Goal: Task Accomplishment & Management: Use online tool/utility

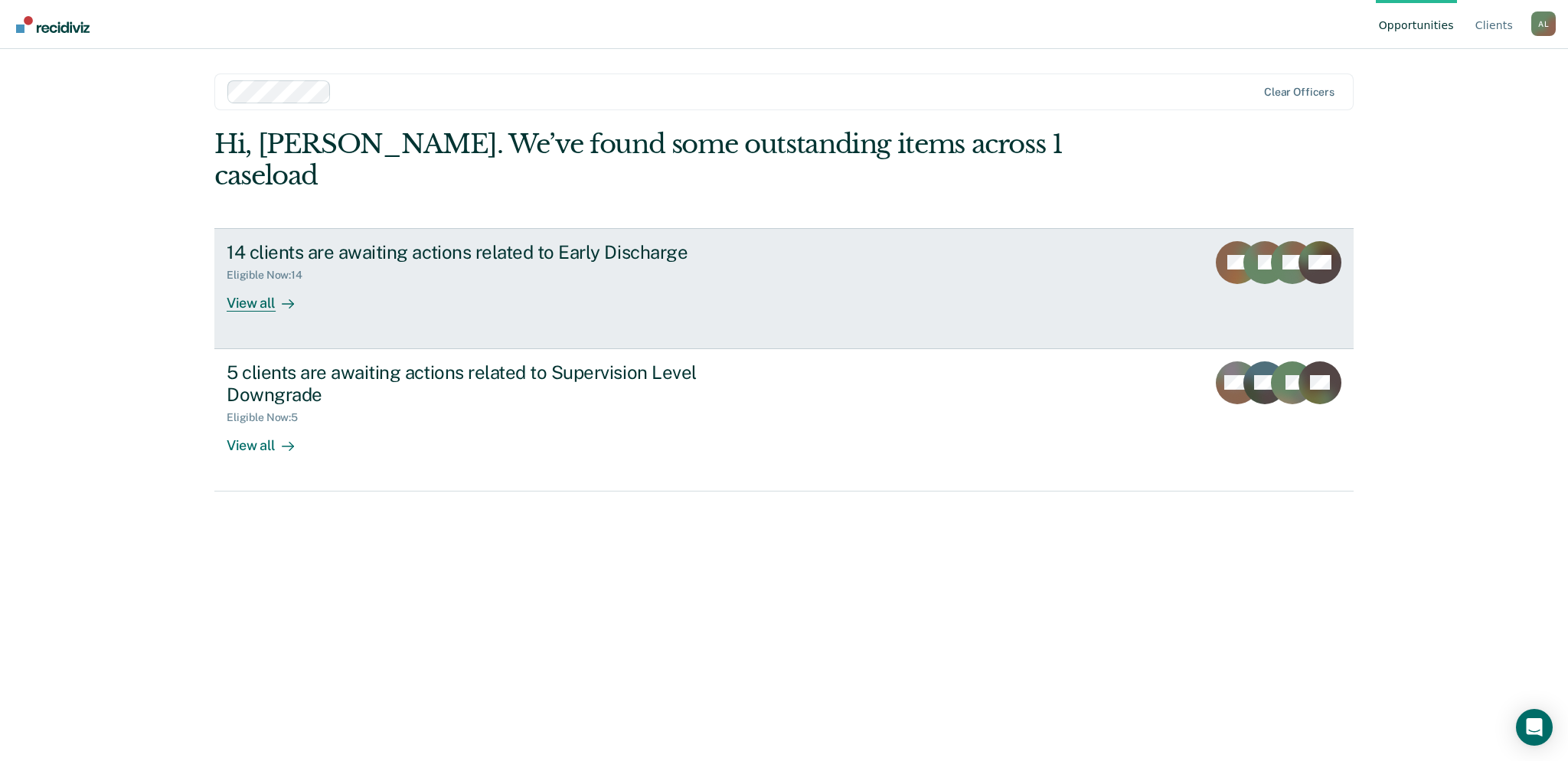
click at [818, 269] on link "14 clients are awaiting actions related to Early Discharge Eligible Now : 14 Vi…" at bounding box center [784, 289] width 1139 height 121
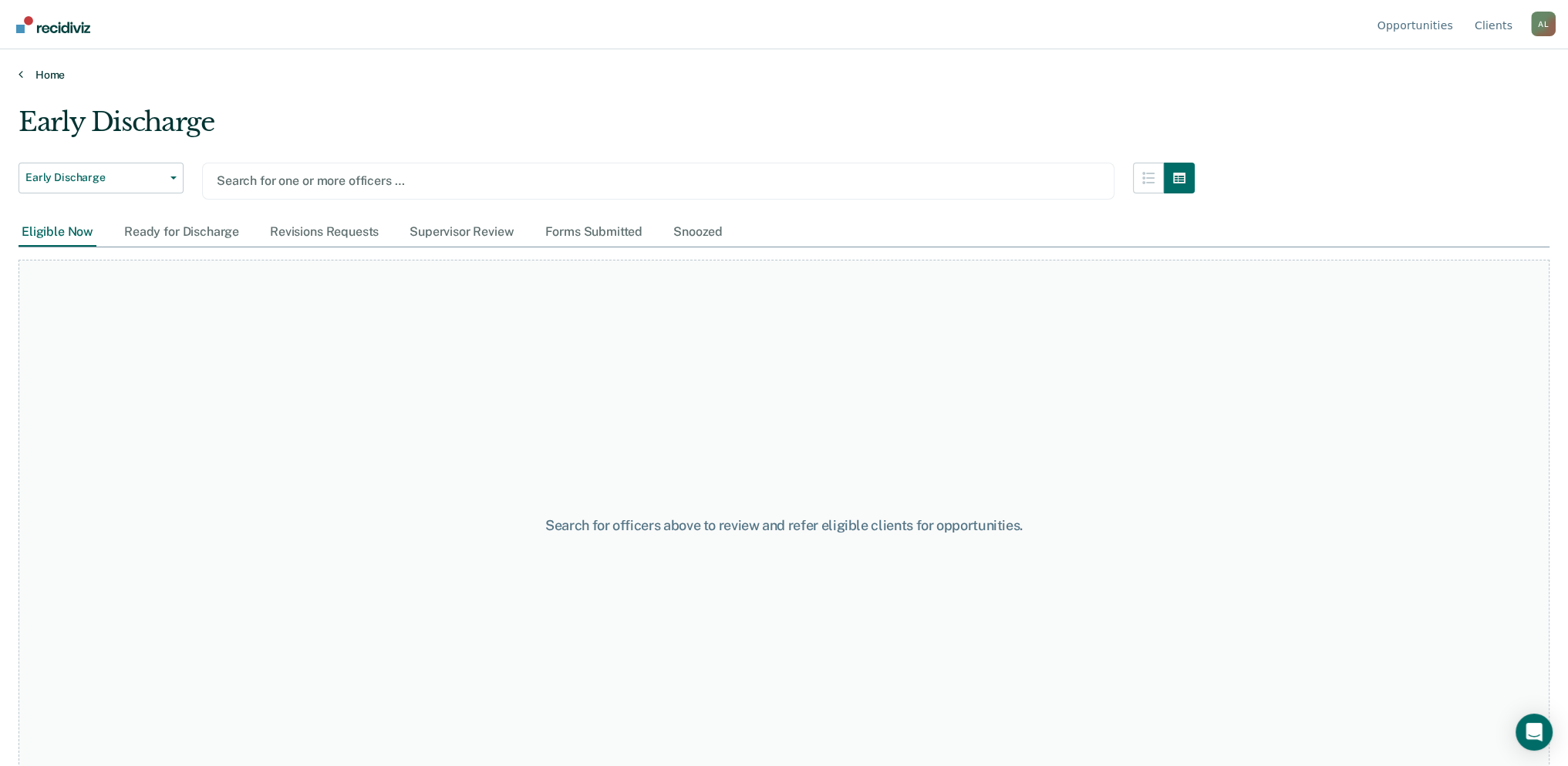
click at [50, 73] on link "Home" at bounding box center [784, 74] width 1531 height 14
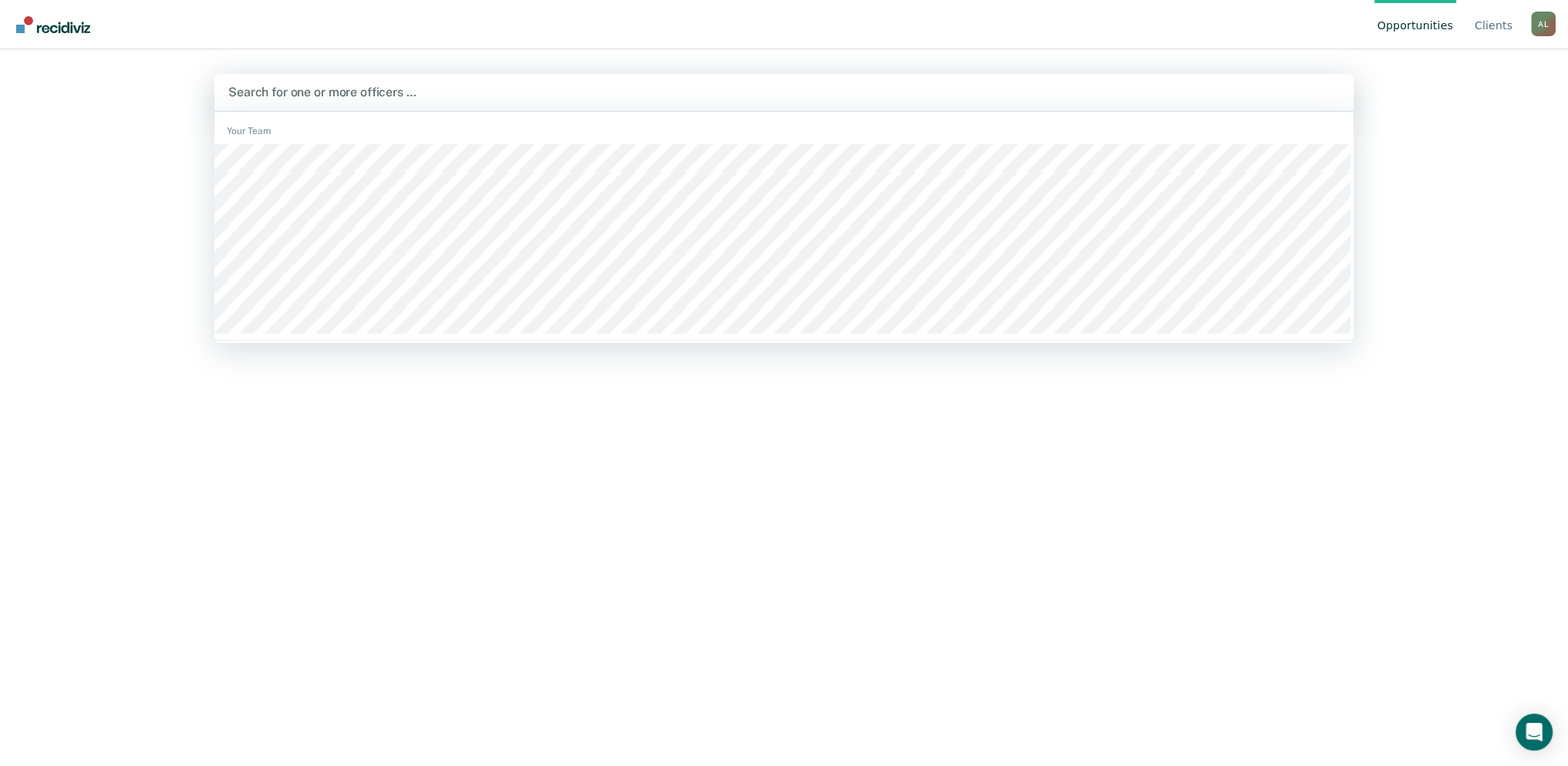
click at [402, 78] on div "Search for one or more officers …" at bounding box center [784, 92] width 1139 height 37
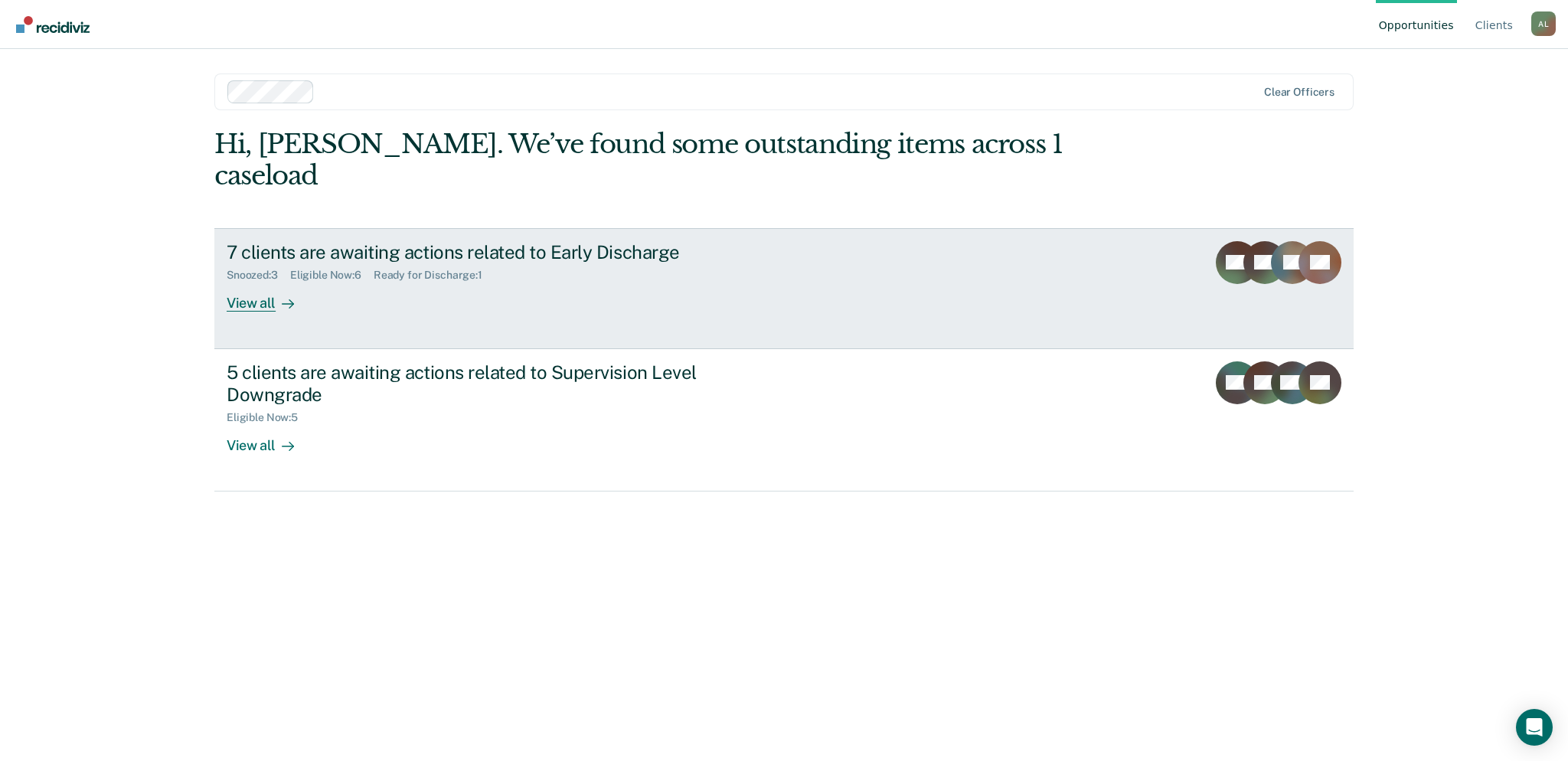
click at [263, 281] on div "View all" at bounding box center [270, 296] width 86 height 30
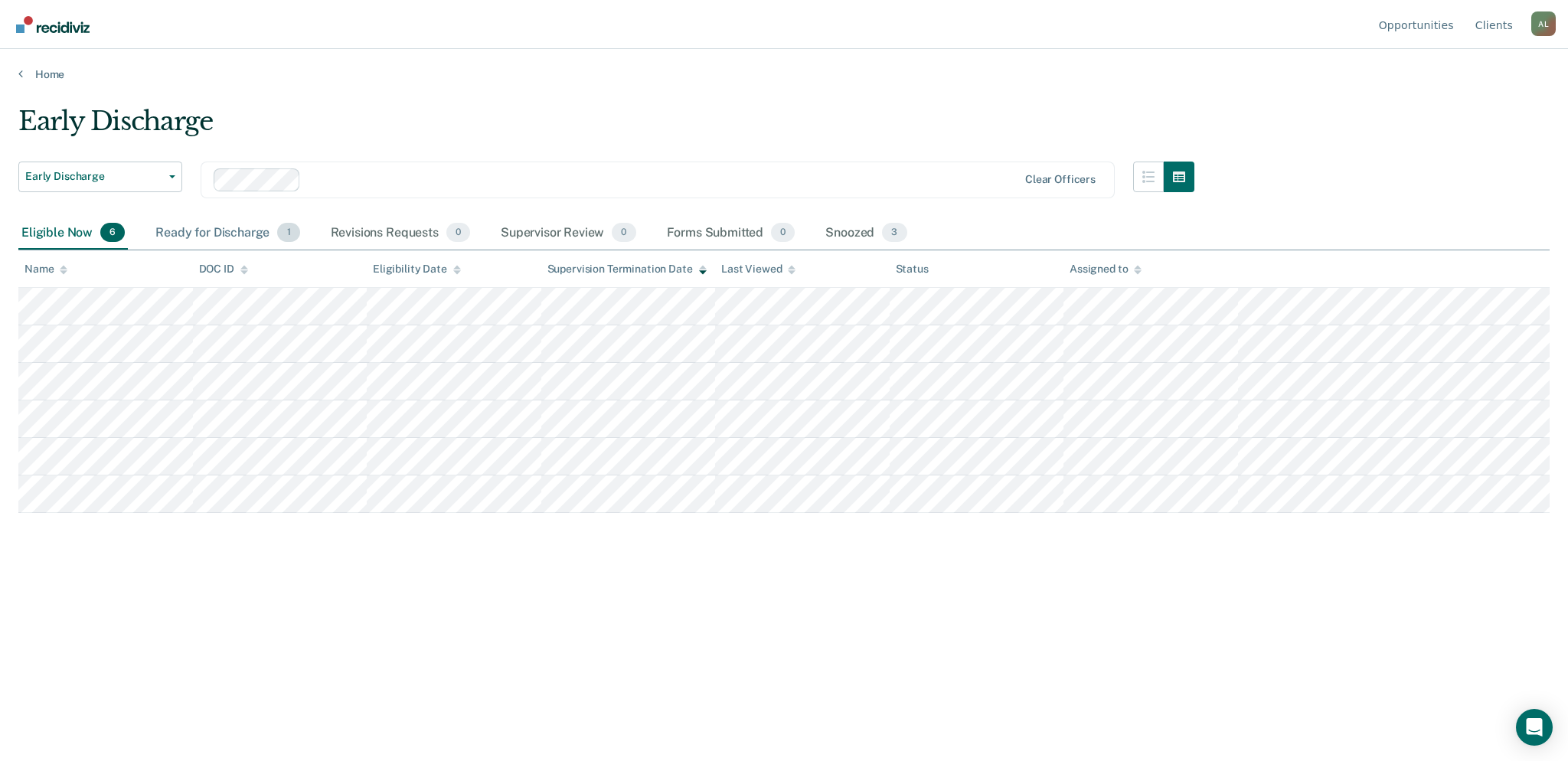
click at [236, 230] on div "Ready for Discharge 1" at bounding box center [227, 233] width 150 height 33
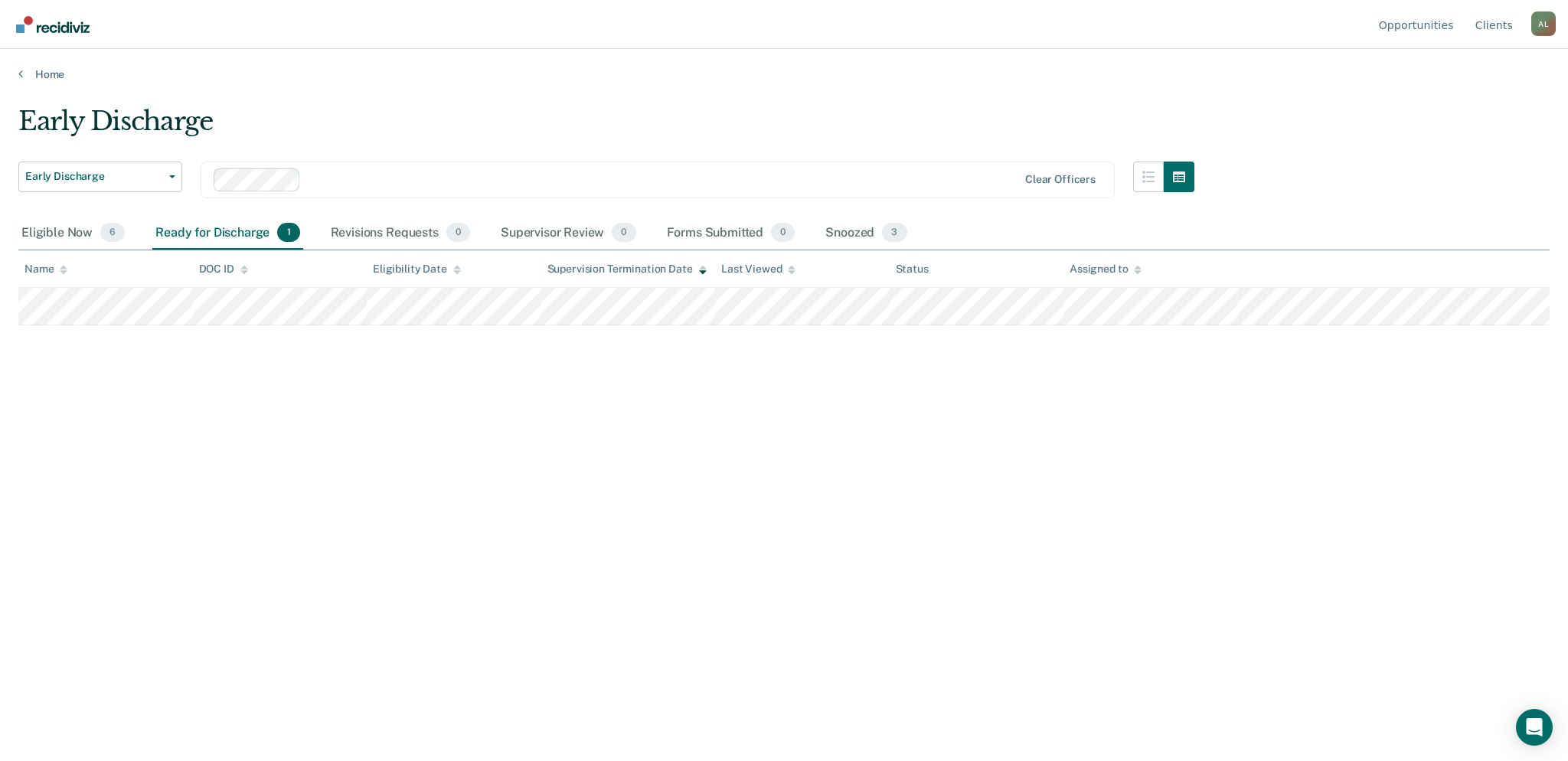
click at [924, 168] on div at bounding box center [616, 179] width 805 height 23
click at [525, 174] on div at bounding box center [727, 179] width 582 height 17
click at [611, 174] on div at bounding box center [781, 179] width 474 height 17
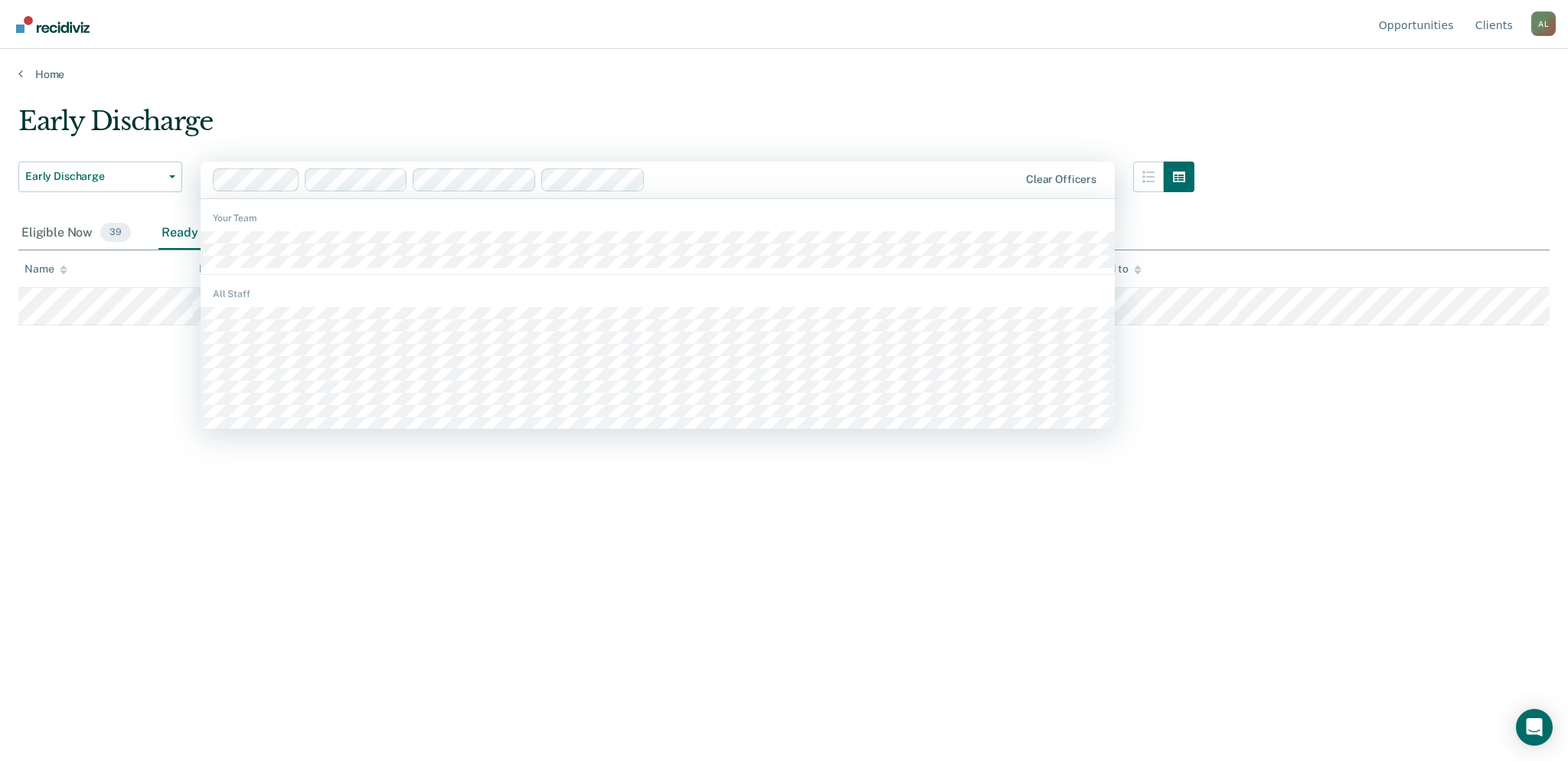
click at [704, 172] on div at bounding box center [834, 179] width 366 height 17
click at [807, 177] on div at bounding box center [889, 179] width 258 height 17
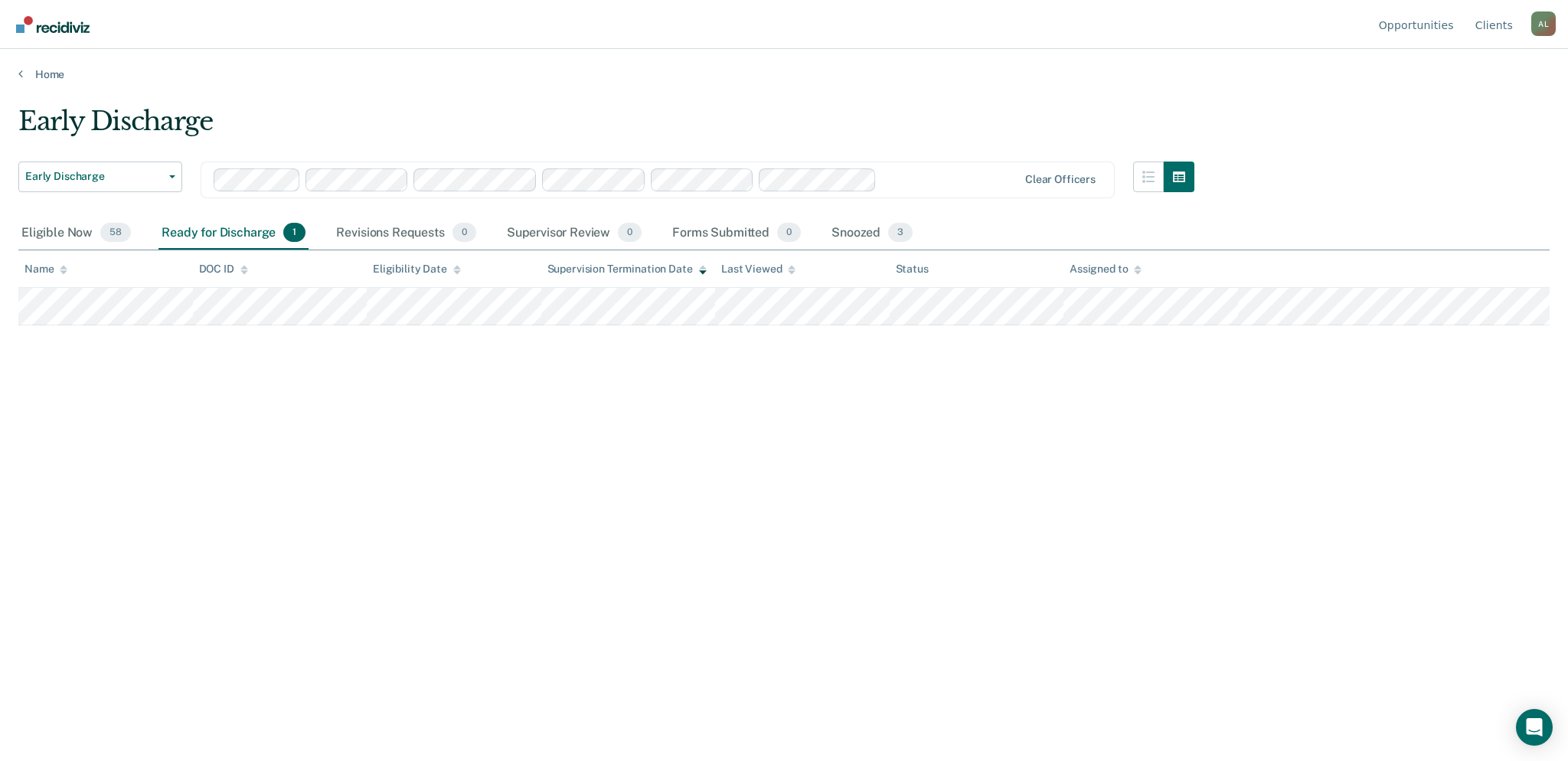
click at [966, 177] on div at bounding box center [950, 179] width 135 height 17
click at [709, 421] on div "Early Discharge Early Discharge Early Discharge Supervision Level Downgrade Cle…" at bounding box center [784, 376] width 1532 height 541
click at [909, 433] on div "Early Discharge Early Discharge Early Discharge Supervision Level Downgrade Cle…" at bounding box center [784, 376] width 1532 height 541
click at [863, 523] on div "Early Discharge Early Discharge Early Discharge Supervision Level Downgrade Cle…" at bounding box center [784, 376] width 1532 height 541
click at [44, 232] on div "Eligible Now 67" at bounding box center [75, 233] width 115 height 33
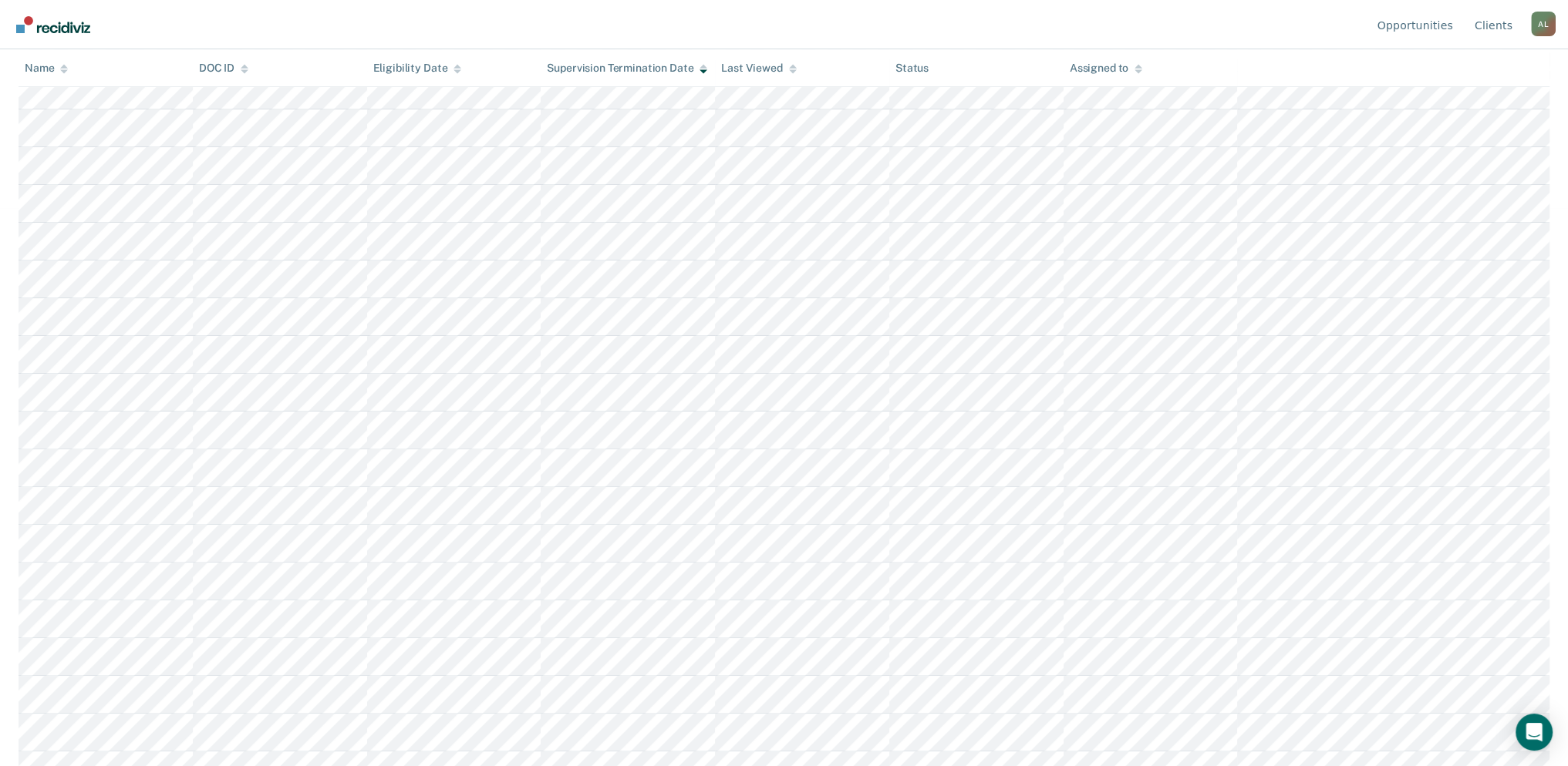
scroll to position [301, 0]
